Goal: Check status: Check status

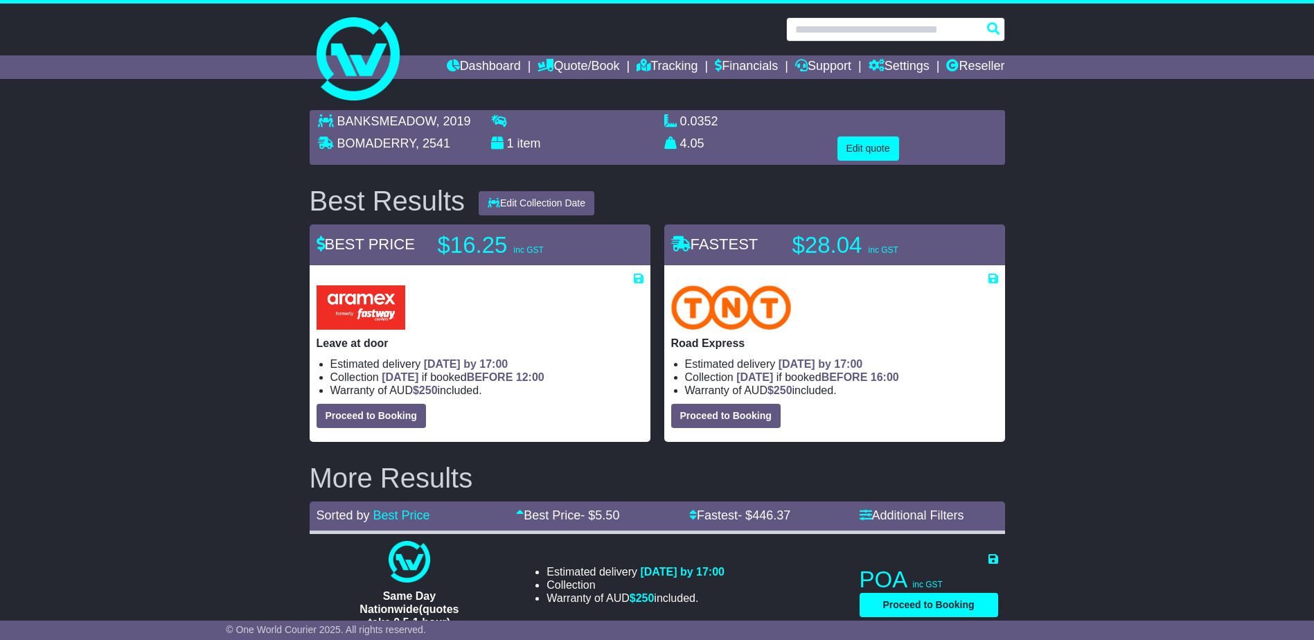
click at [832, 30] on input "text" at bounding box center [895, 29] width 219 height 24
paste input "**********"
type input "**********"
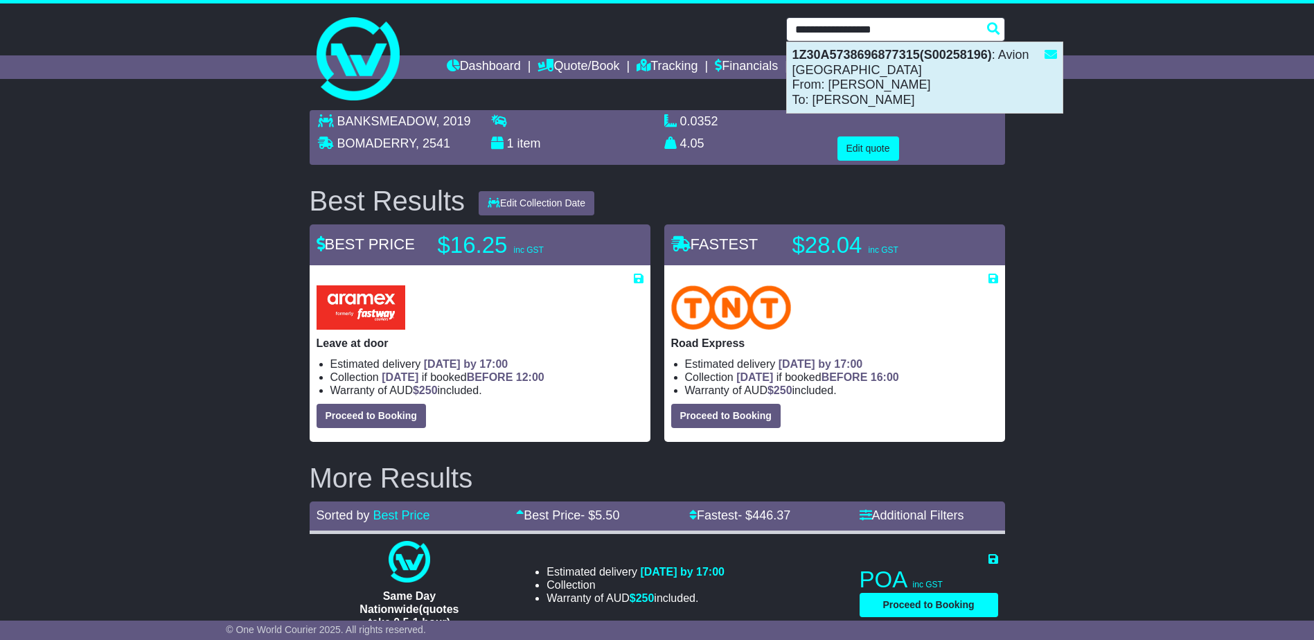
click at [855, 56] on strong "1Z30A5738696877315(S00258196)" at bounding box center [891, 55] width 199 height 14
